Goal: Navigation & Orientation: Find specific page/section

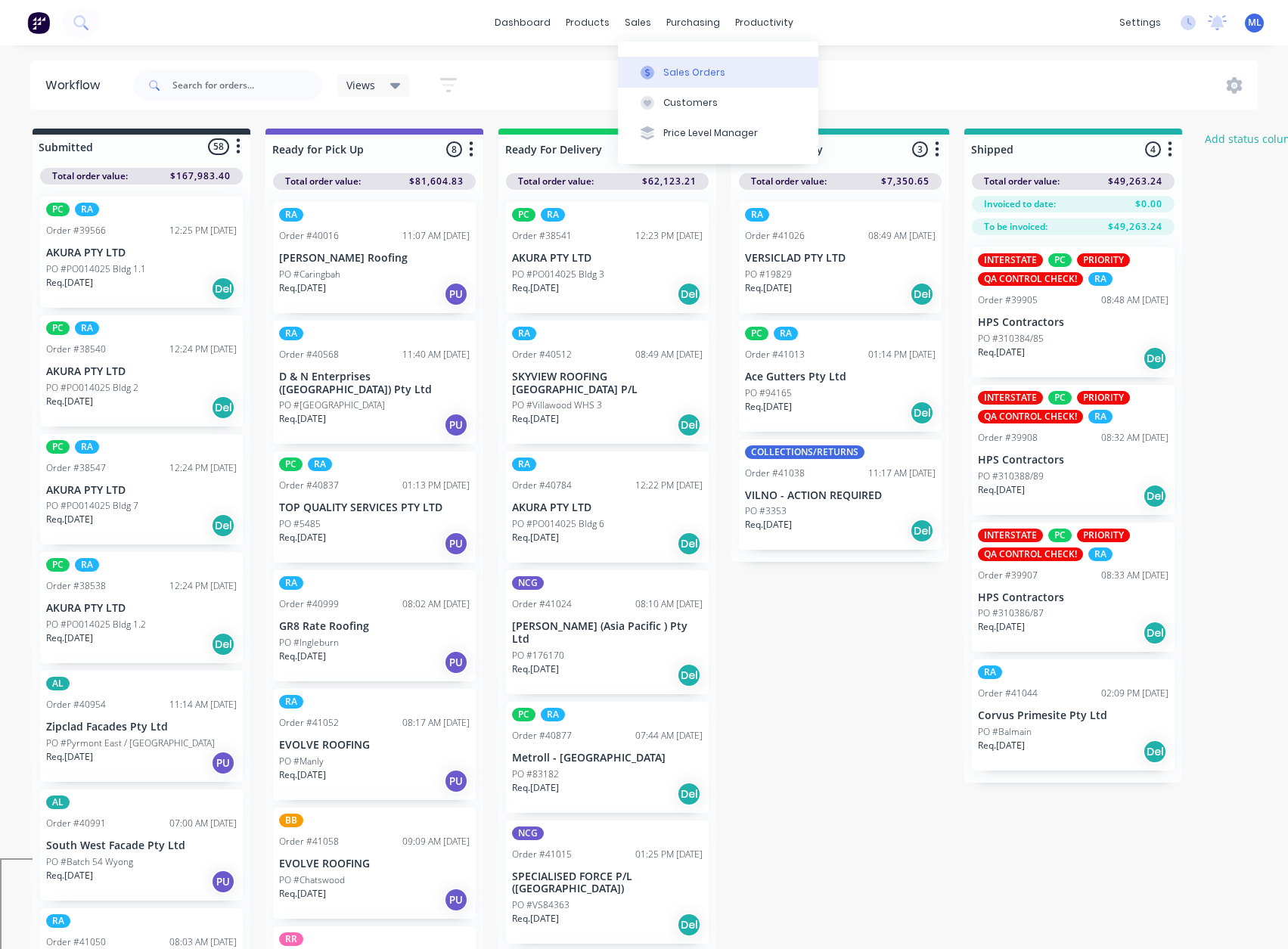
click at [675, 75] on div "Sales Orders" at bounding box center [695, 73] width 62 height 14
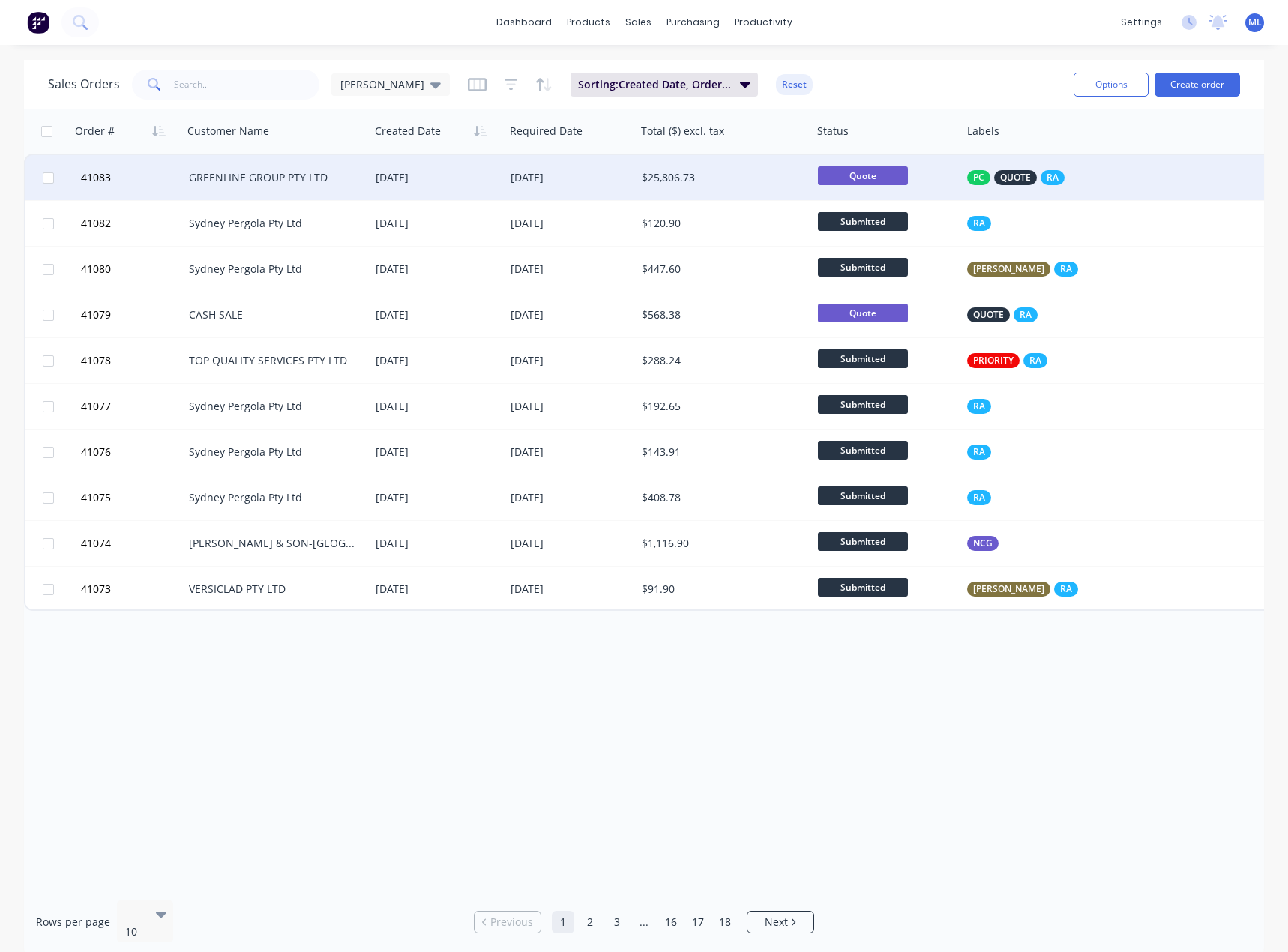
click at [491, 195] on div "[DATE]" at bounding box center [437, 177] width 135 height 45
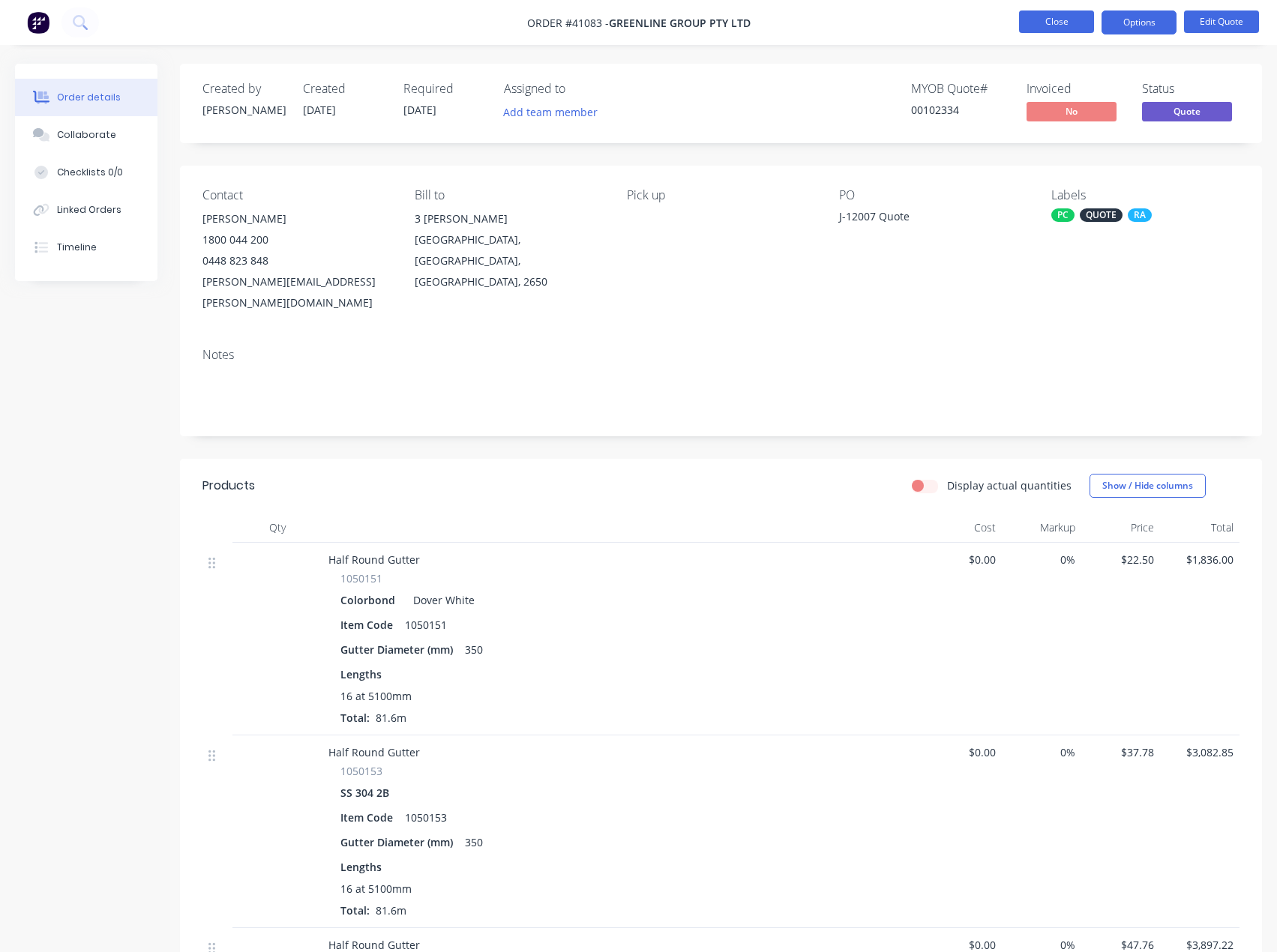
click at [1060, 27] on button "Close" at bounding box center [1057, 21] width 75 height 22
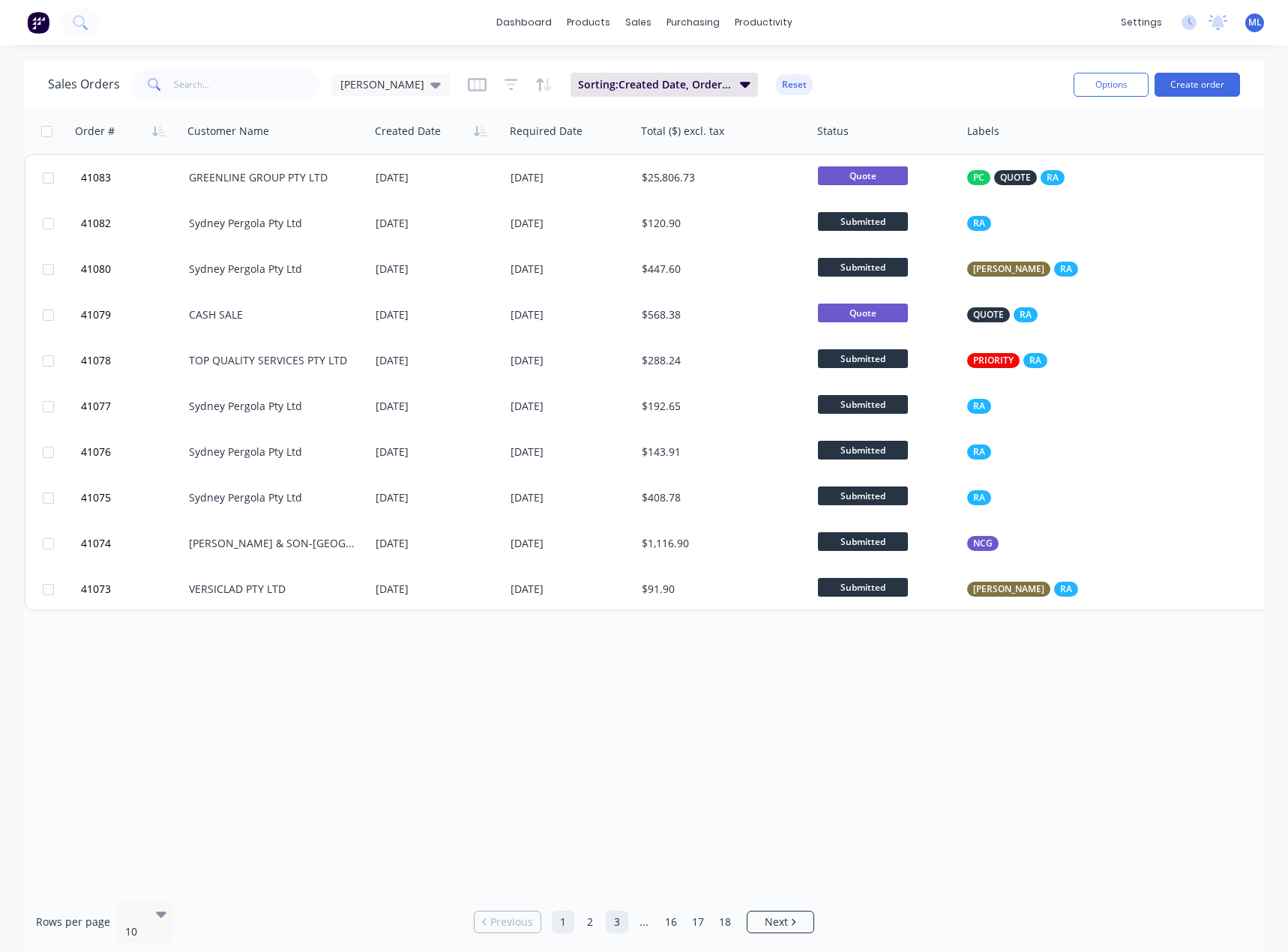
click at [615, 917] on link "3" at bounding box center [617, 922] width 22 height 22
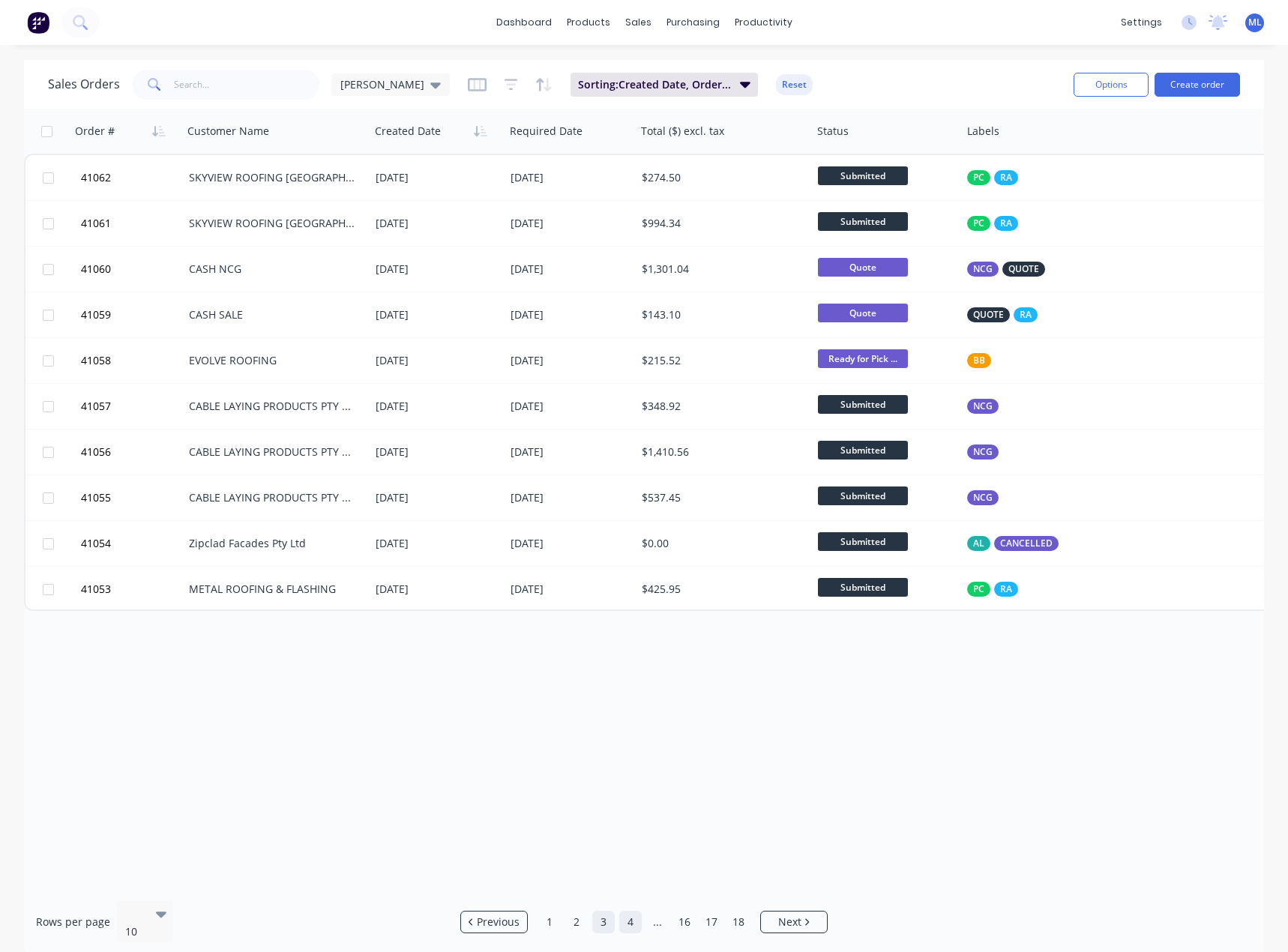
click at [637, 912] on link "4" at bounding box center [631, 922] width 22 height 22
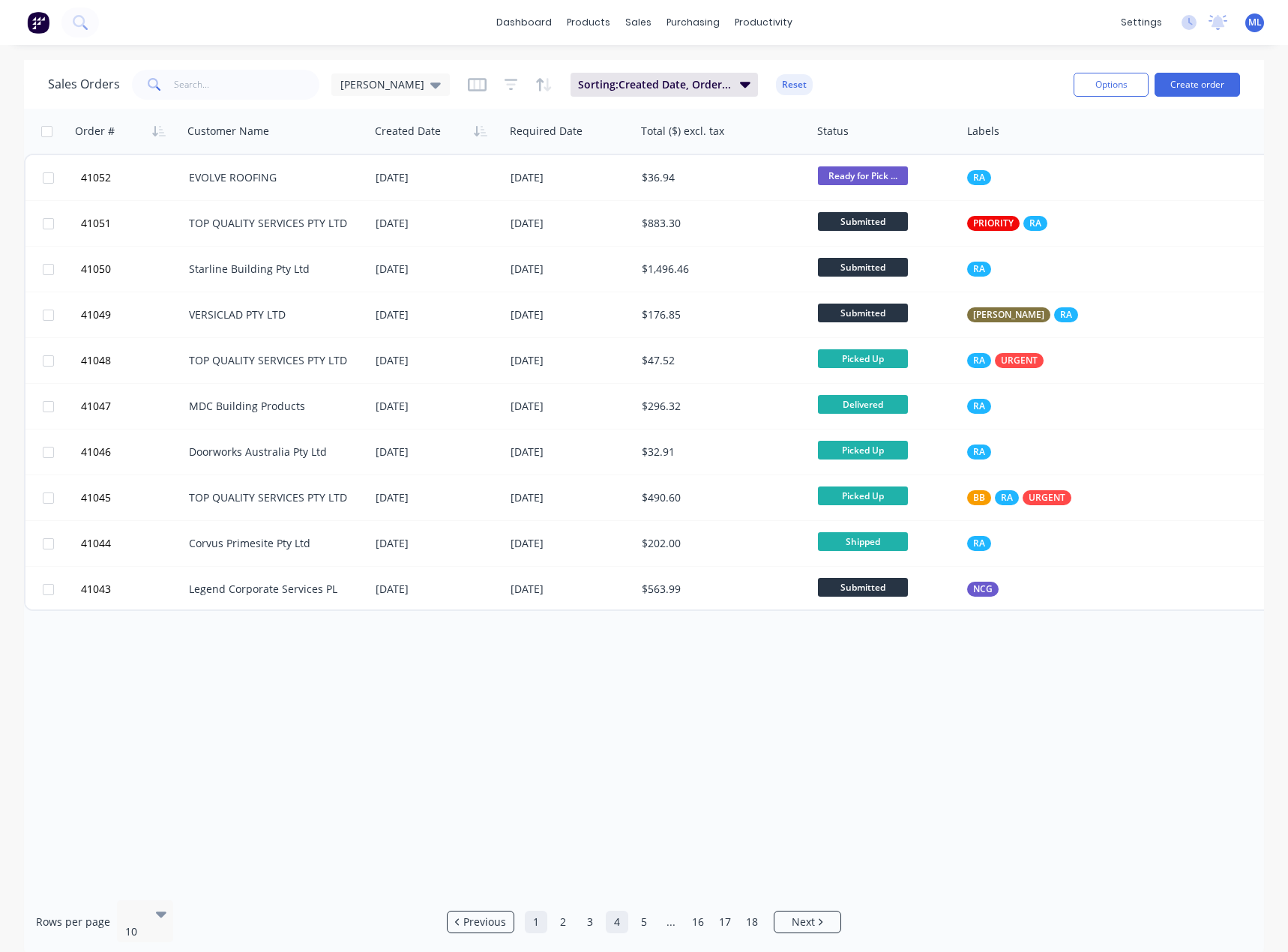
click at [538, 918] on link "1" at bounding box center [536, 922] width 22 height 22
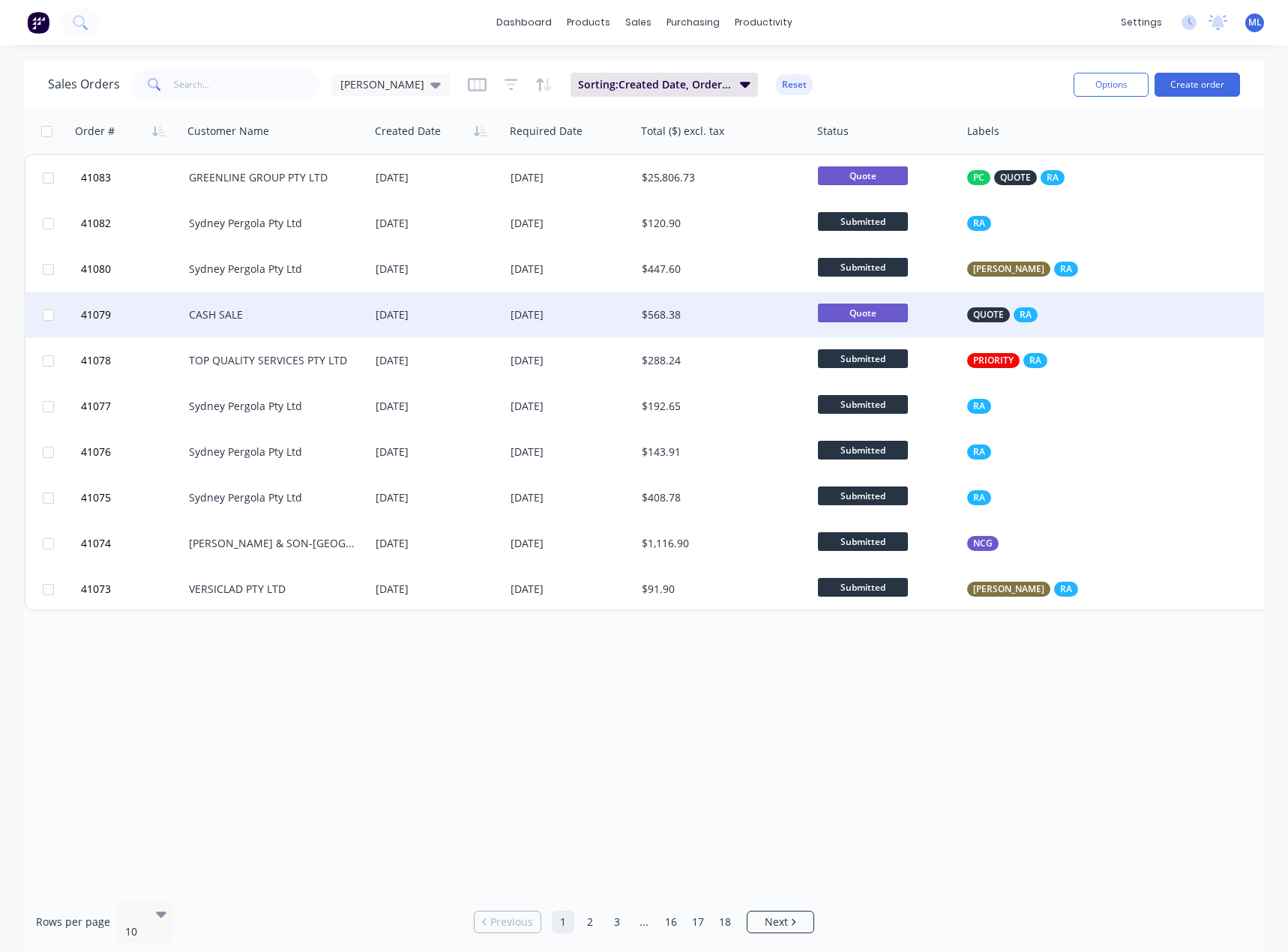
click at [315, 315] on div "CASH SALE" at bounding box center [272, 315] width 166 height 15
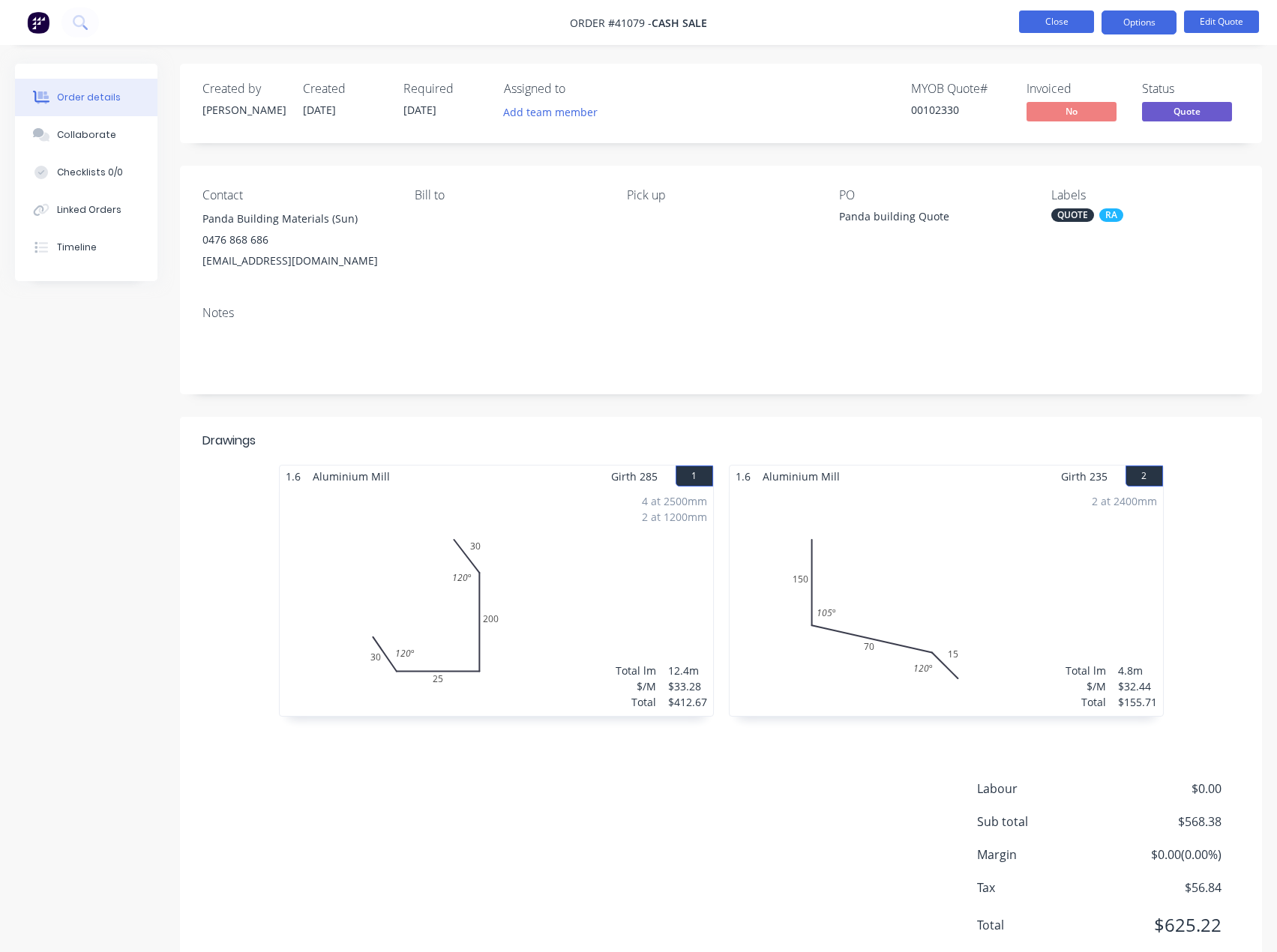
click at [1031, 21] on button "Close" at bounding box center [1057, 21] width 75 height 22
